Goal: Task Accomplishment & Management: Manage account settings

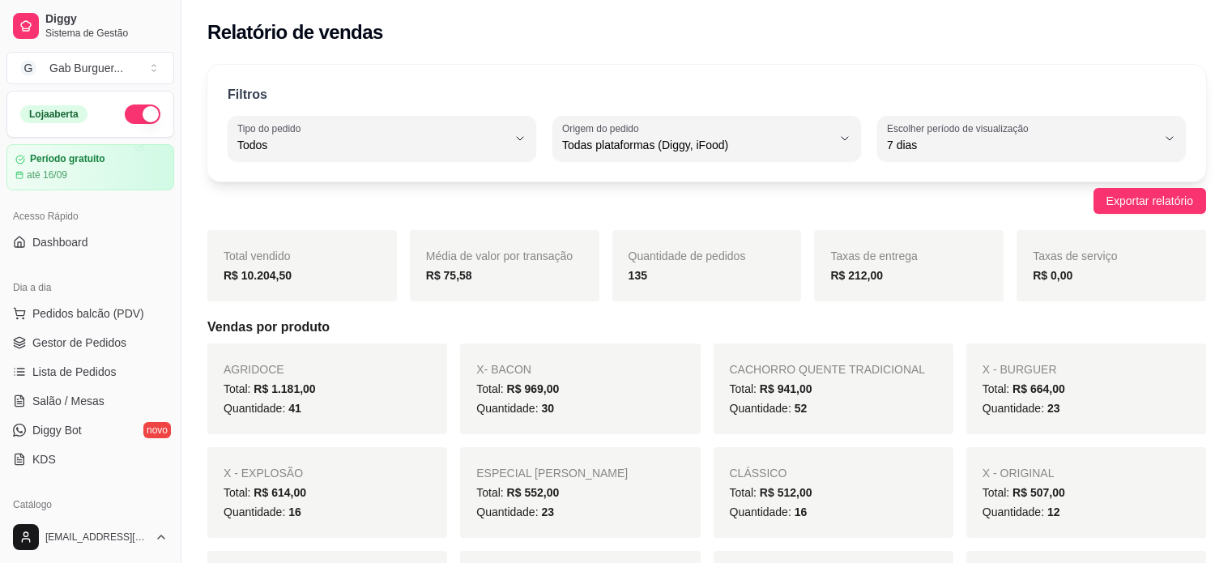
select select "ALL"
select select "7"
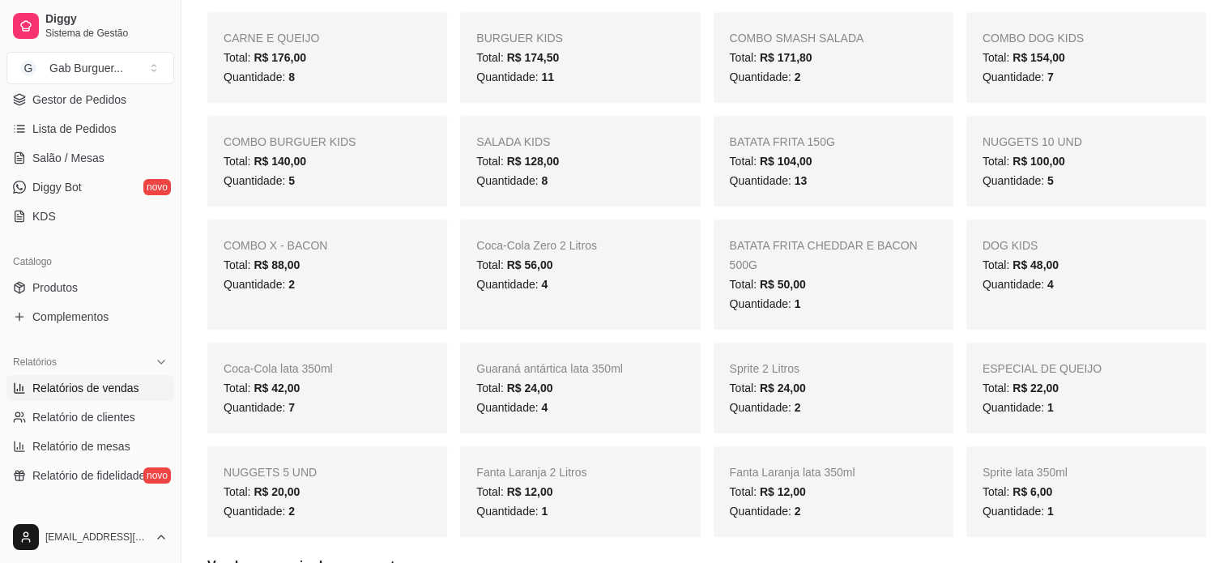
scroll to position [567, 0]
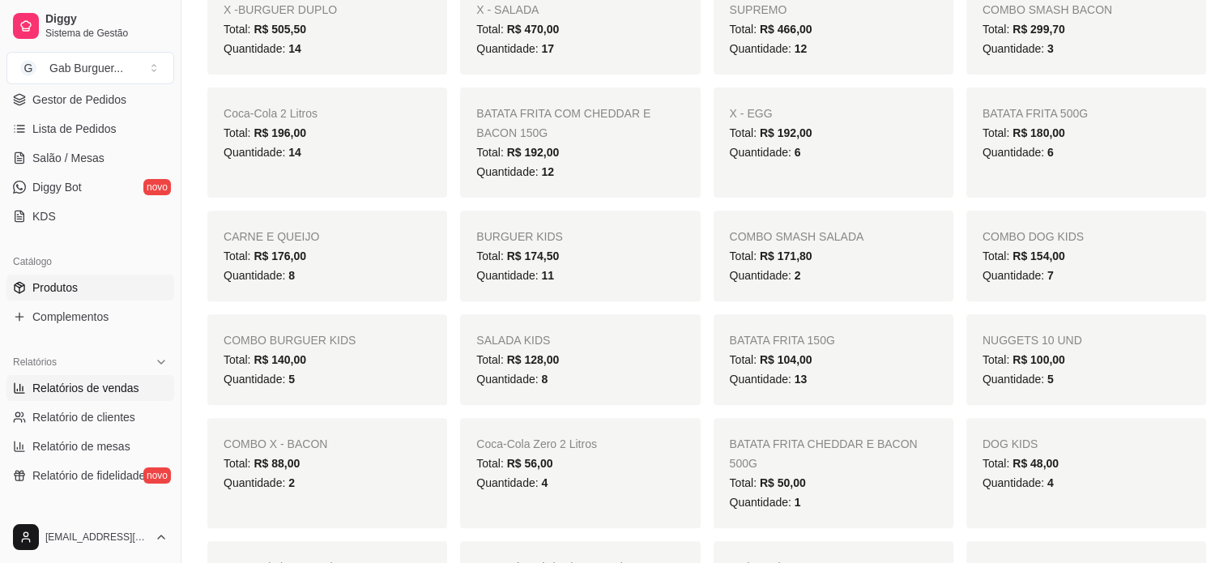
click at [56, 281] on span "Produtos" at bounding box center [54, 287] width 45 height 16
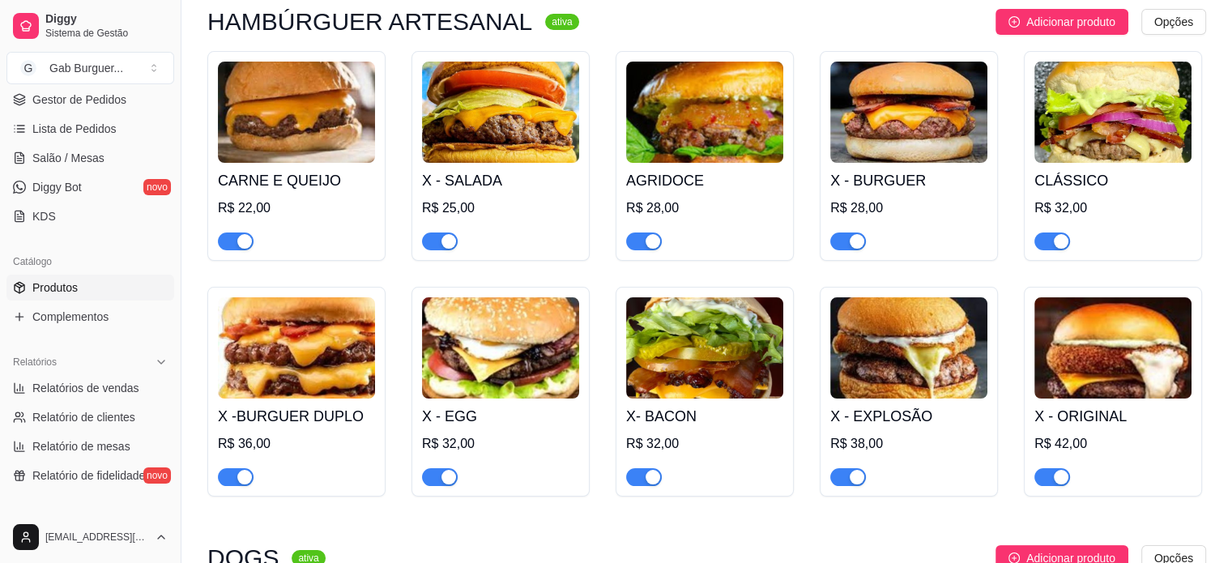
scroll to position [162, 0]
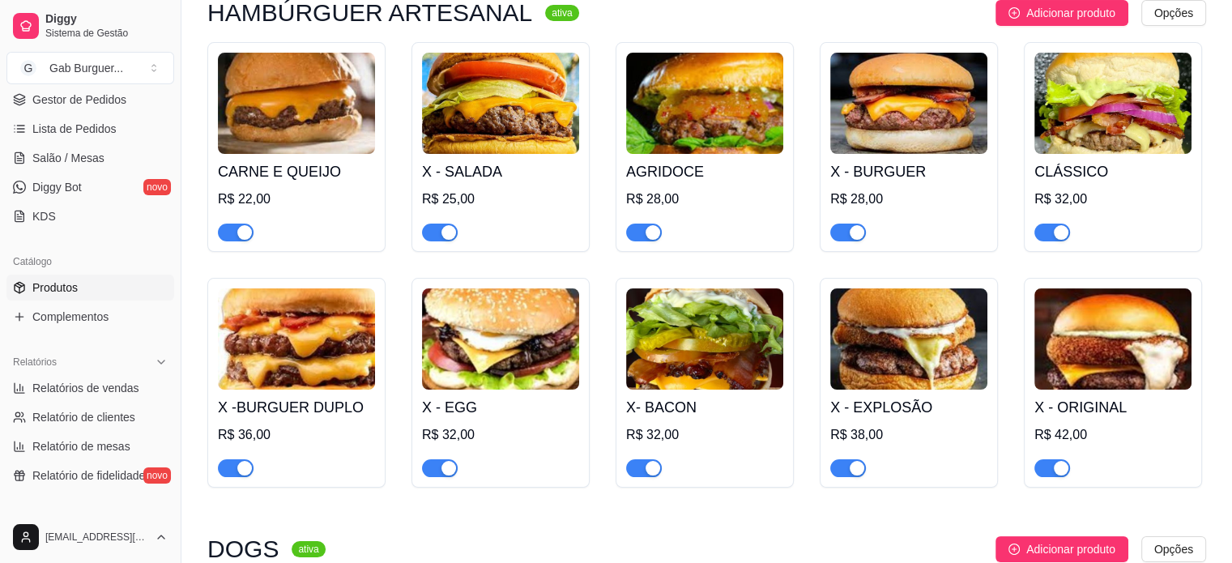
click at [279, 404] on h4 "X -BURGUER DUPLO" at bounding box center [296, 407] width 157 height 23
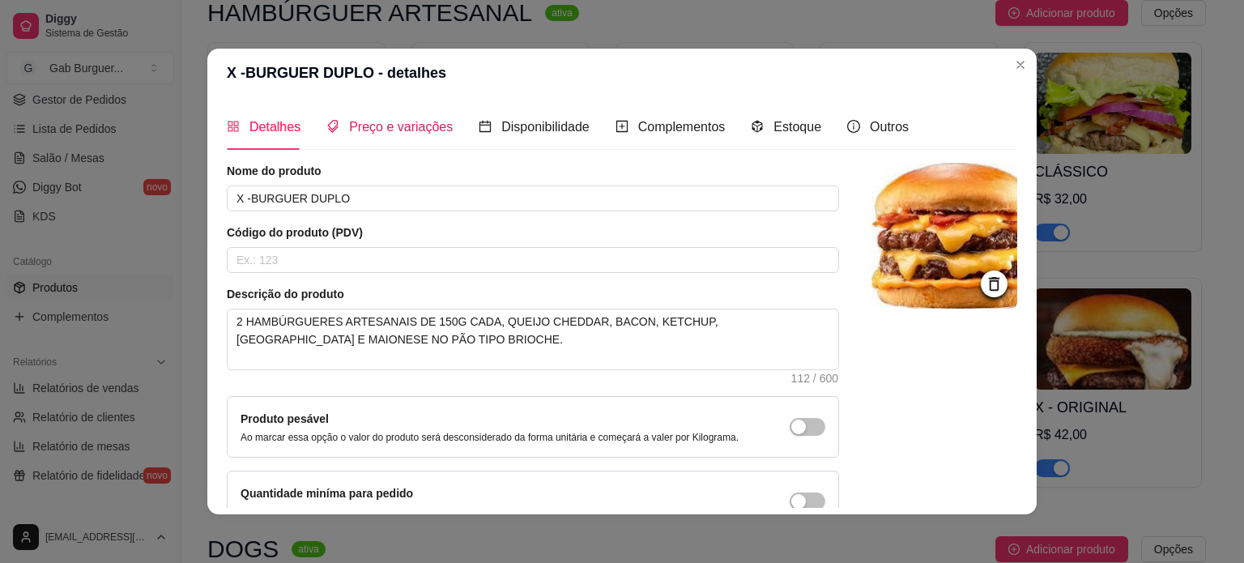
click at [395, 135] on div "Preço e variações" at bounding box center [389, 127] width 126 height 20
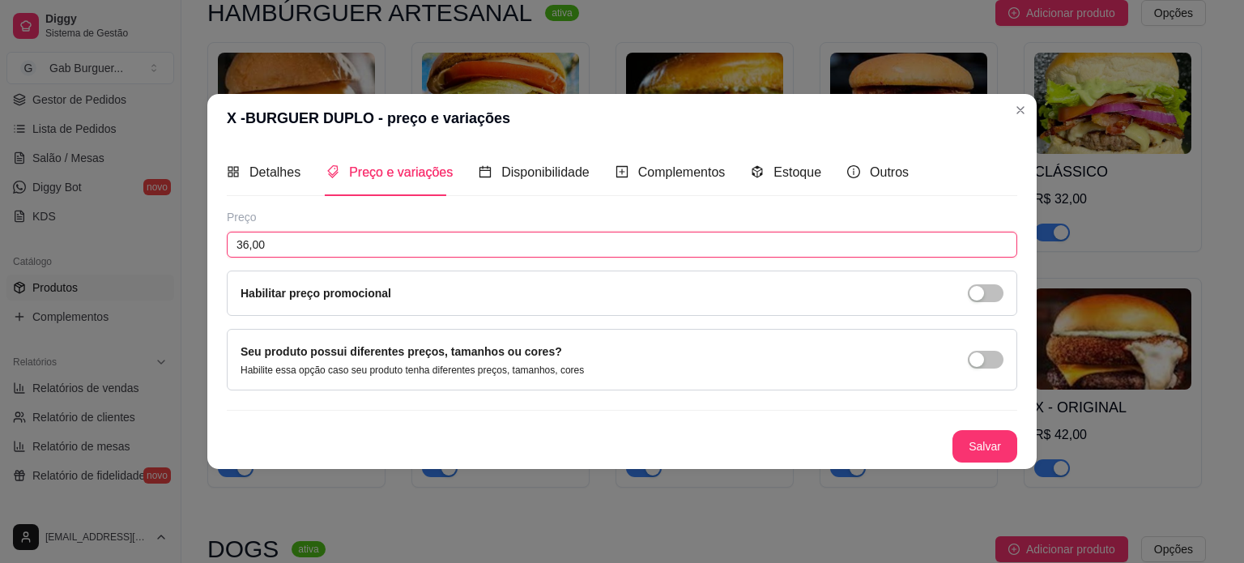
click at [248, 243] on input "36,00" at bounding box center [622, 245] width 791 height 26
type input "38,00"
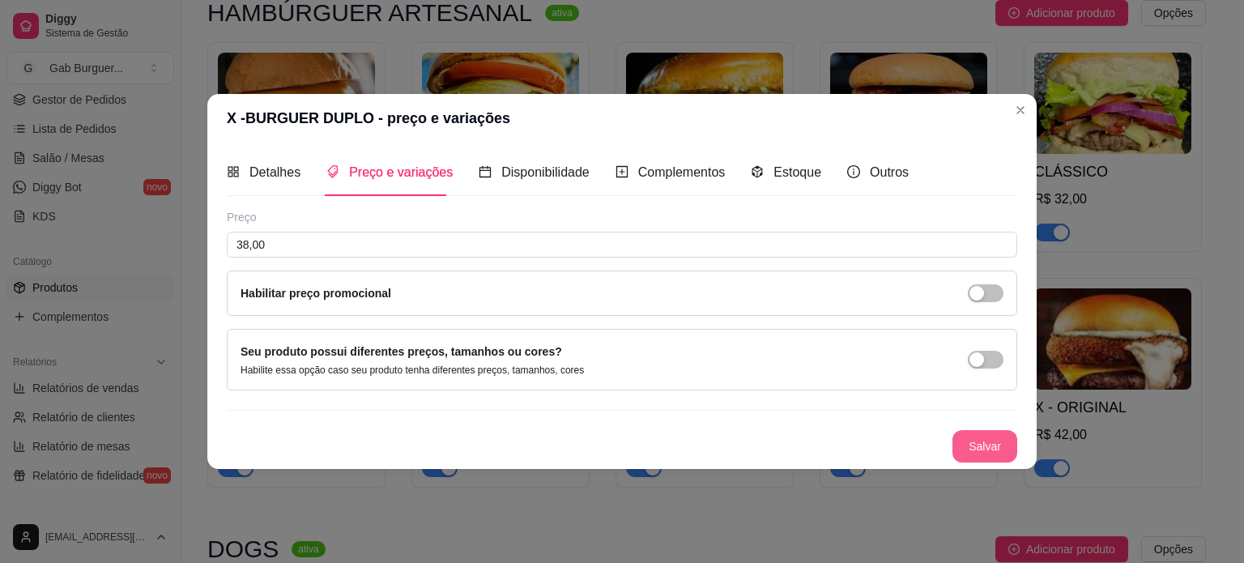
click at [968, 448] on button "Salvar" at bounding box center [985, 446] width 65 height 32
click at [980, 446] on button "Salvar" at bounding box center [984, 446] width 63 height 32
